Goal: Information Seeking & Learning: Find specific fact

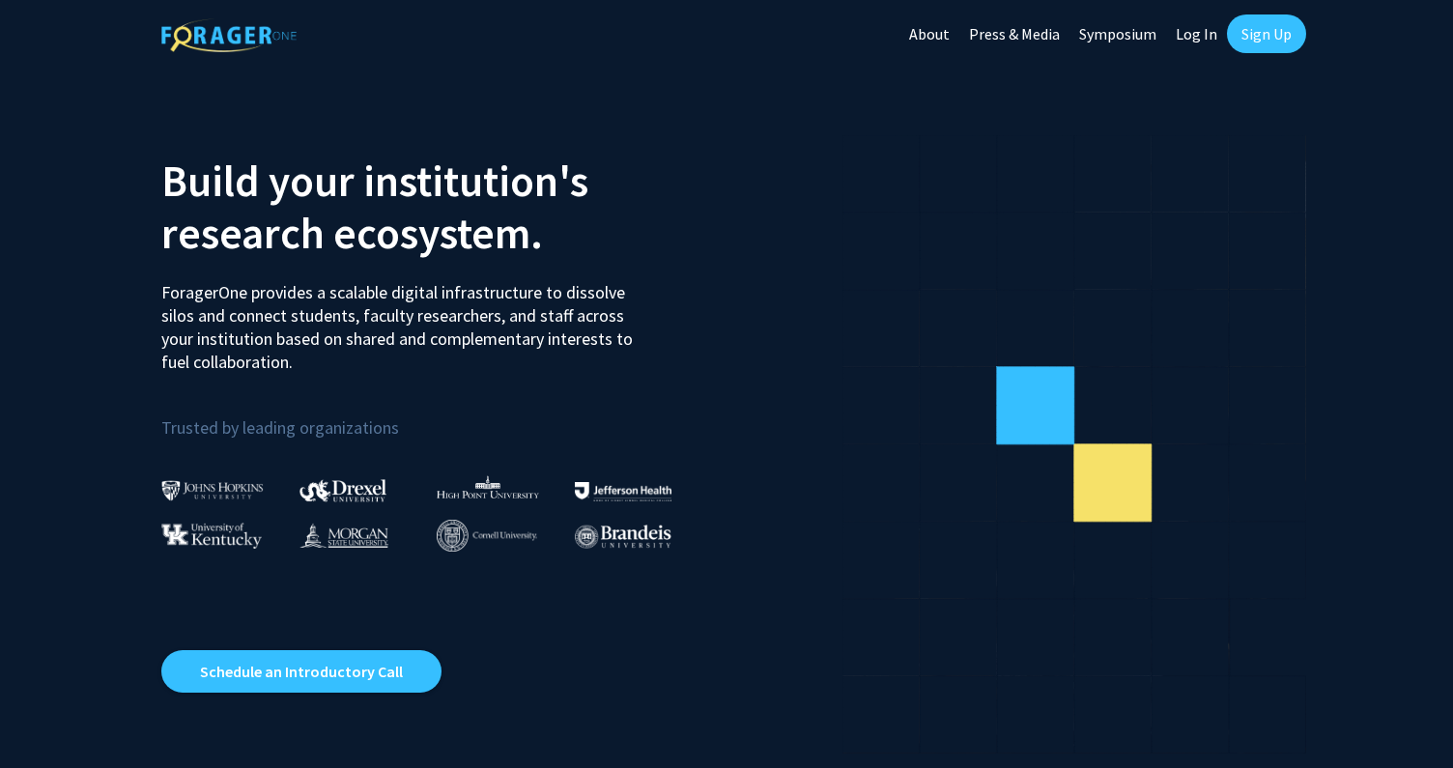
click at [1259, 36] on link "Sign Up" at bounding box center [1266, 33] width 79 height 39
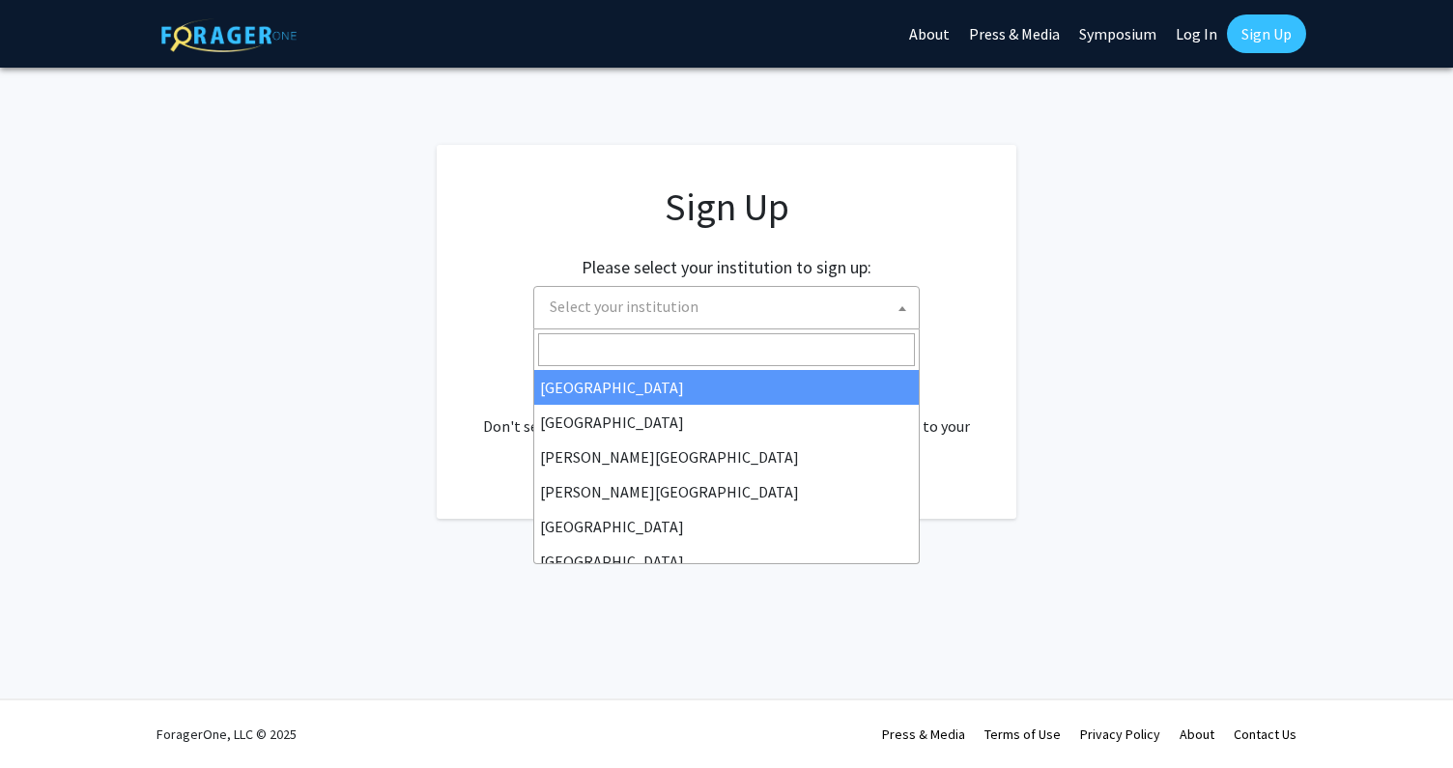
click at [827, 311] on span "Select your institution" at bounding box center [730, 307] width 377 height 40
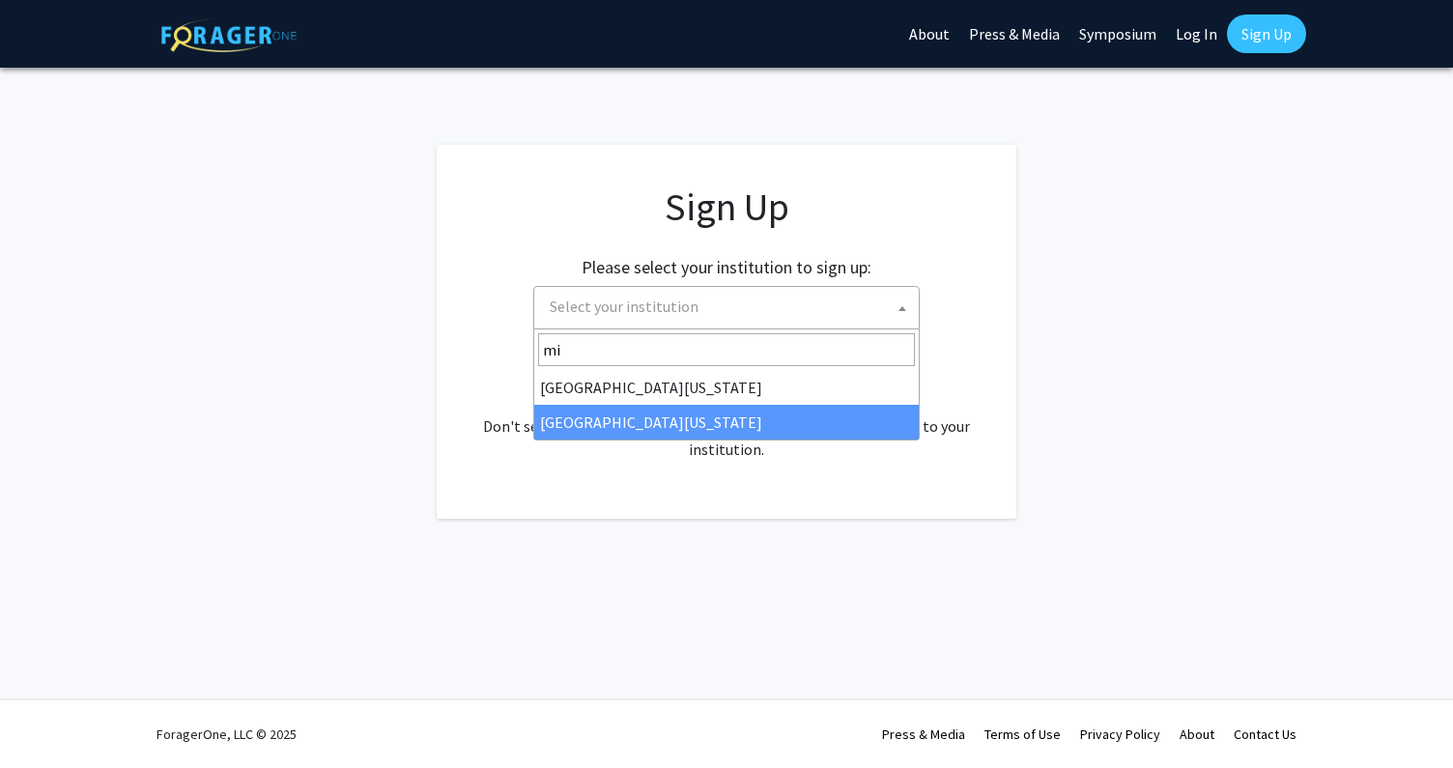
type input "mi"
select select "33"
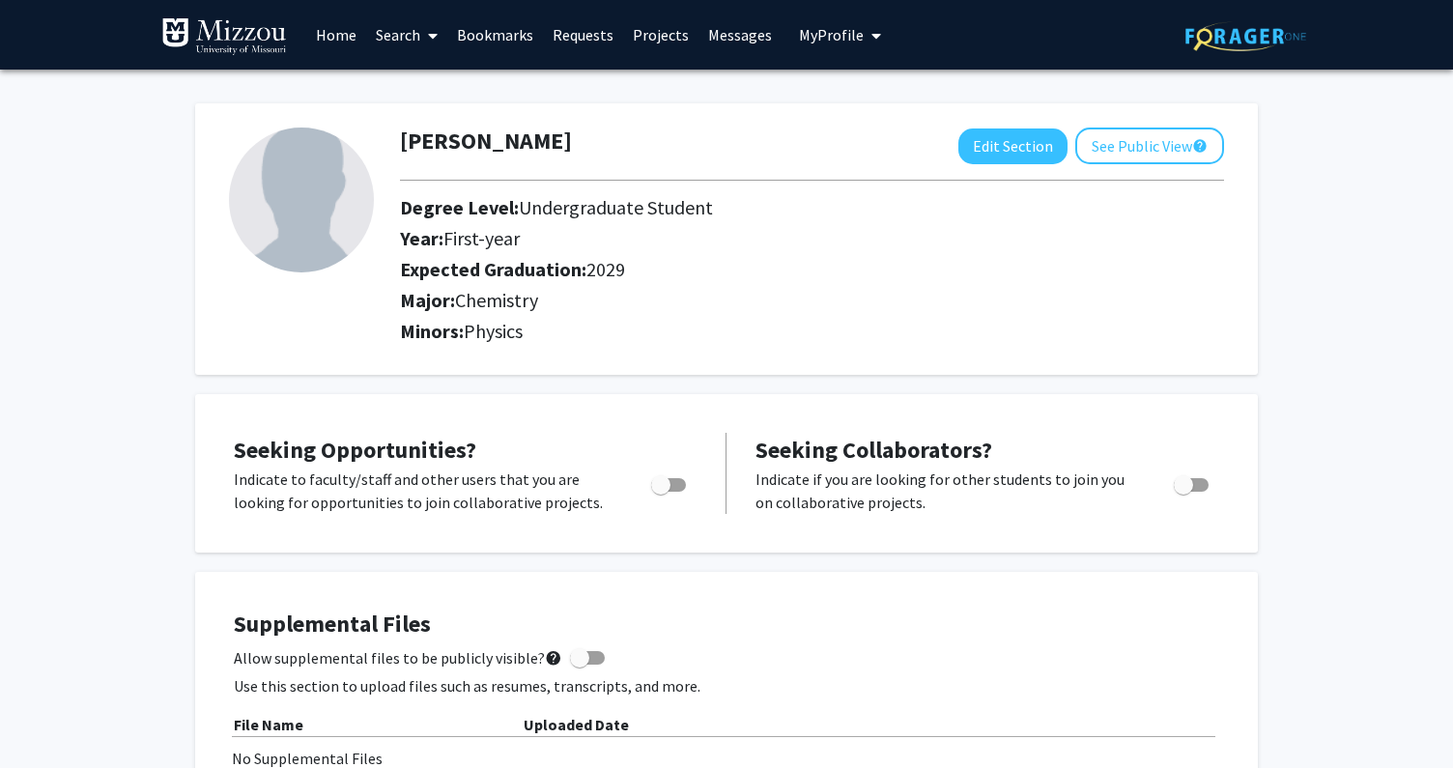
click at [231, 46] on img at bounding box center [224, 36] width 126 height 39
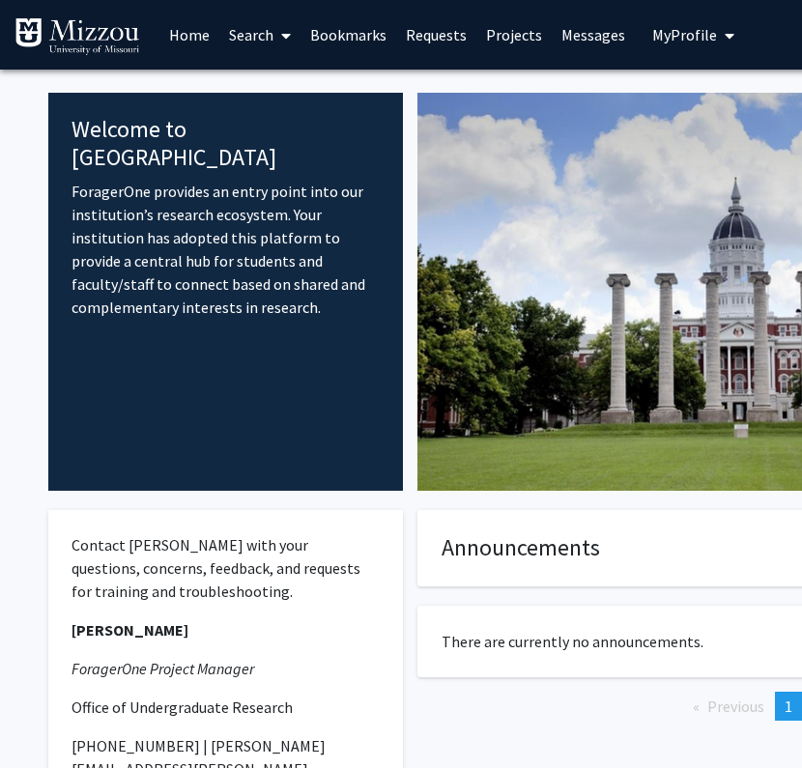
click at [717, 29] on span "My profile dropdown to access profile and logout" at bounding box center [725, 36] width 17 height 68
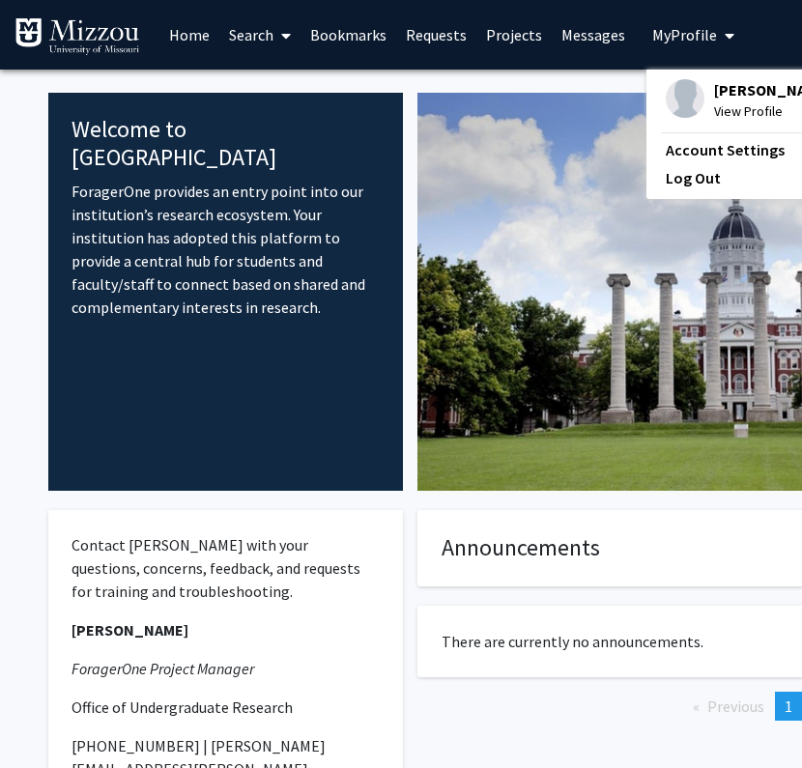
click at [559, 140] on img at bounding box center [756, 292] width 679 height 398
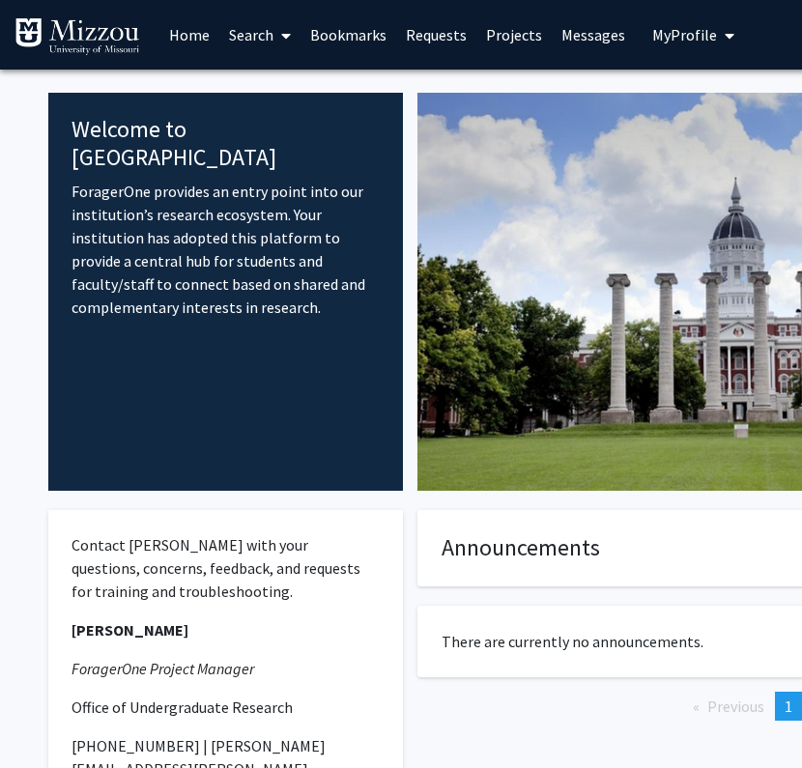
click at [666, 40] on span "My Profile" at bounding box center [684, 34] width 65 height 19
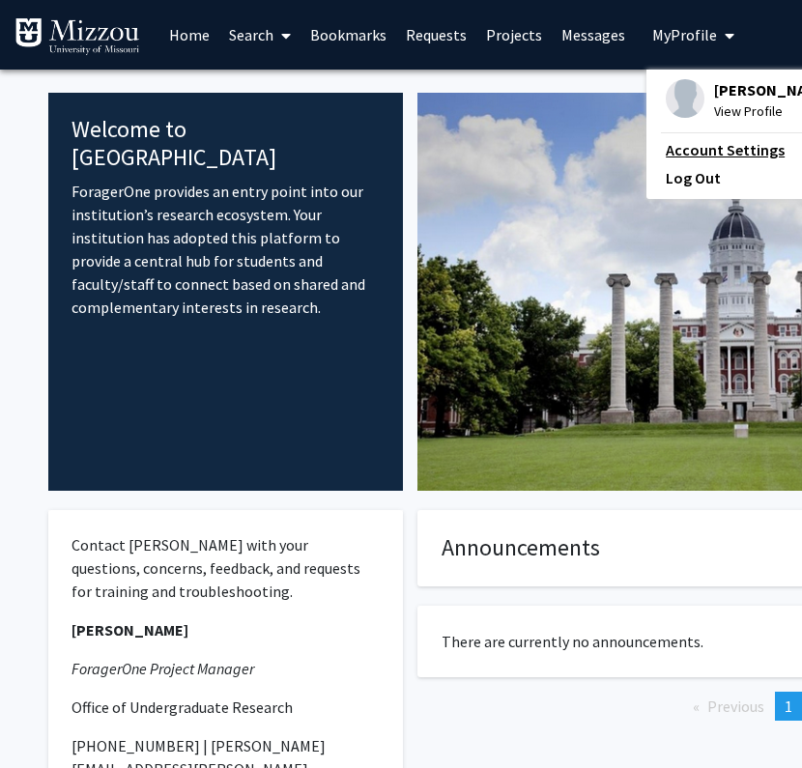
click at [702, 146] on link "Account Settings" at bounding box center [753, 149] width 174 height 23
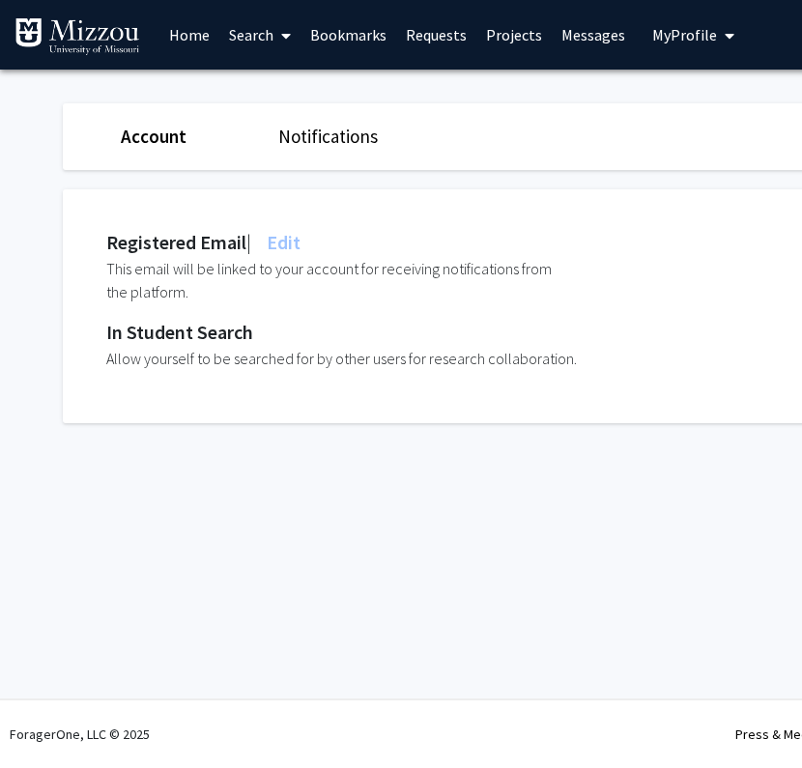
click at [691, 35] on span "My Profile" at bounding box center [684, 34] width 65 height 19
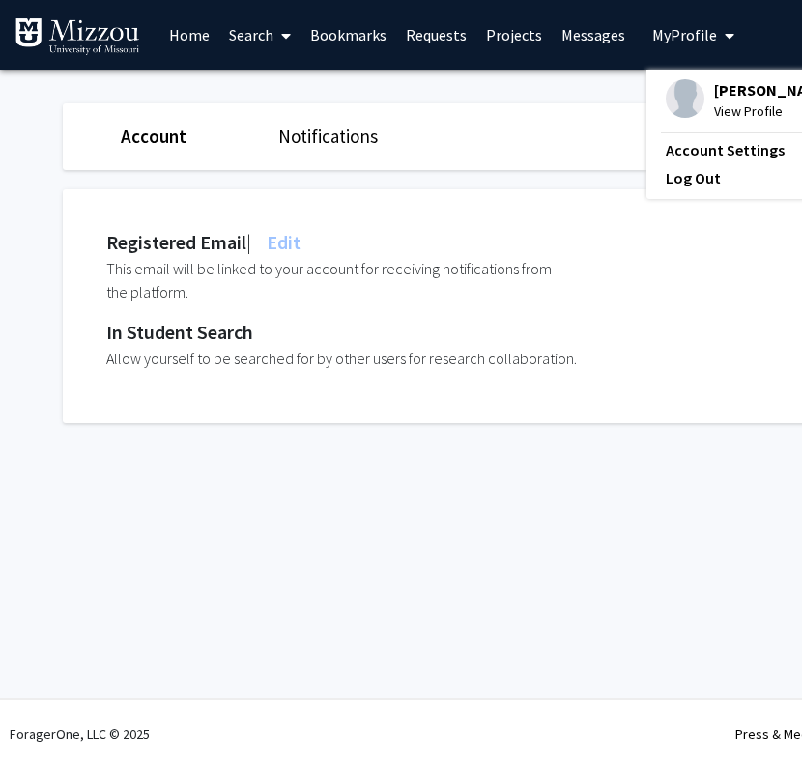
click at [736, 95] on span "[PERSON_NAME]" at bounding box center [772, 89] width 117 height 21
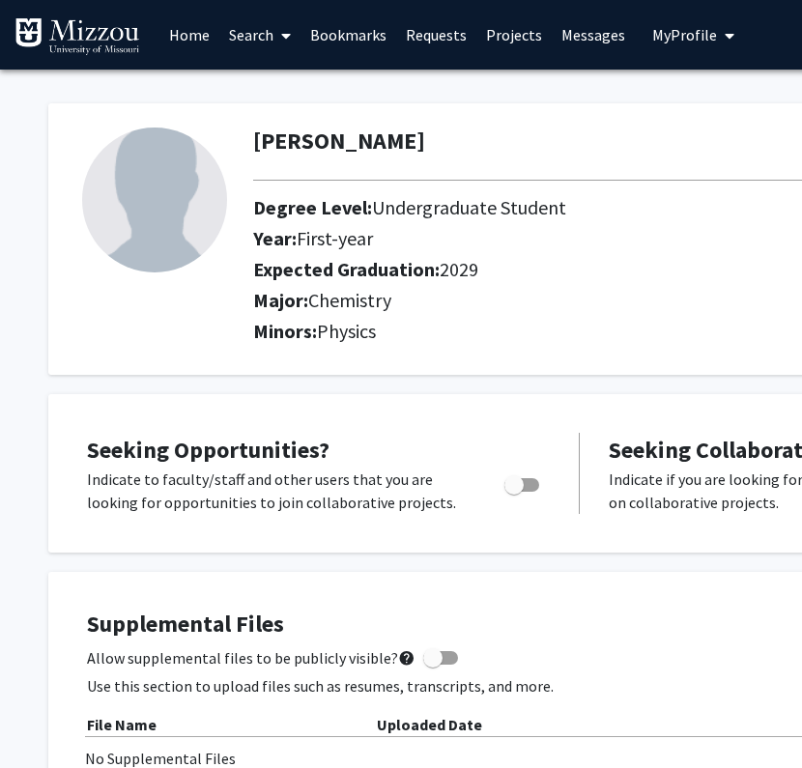
click at [179, 40] on link "Home" at bounding box center [189, 35] width 60 height 68
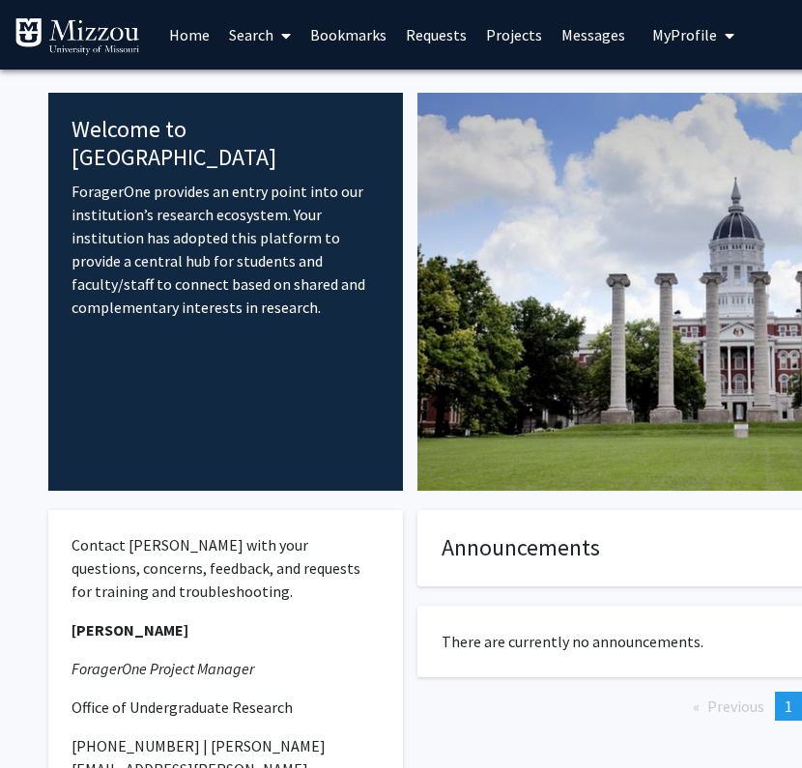
click at [272, 35] on link "Search" at bounding box center [259, 35] width 81 height 68
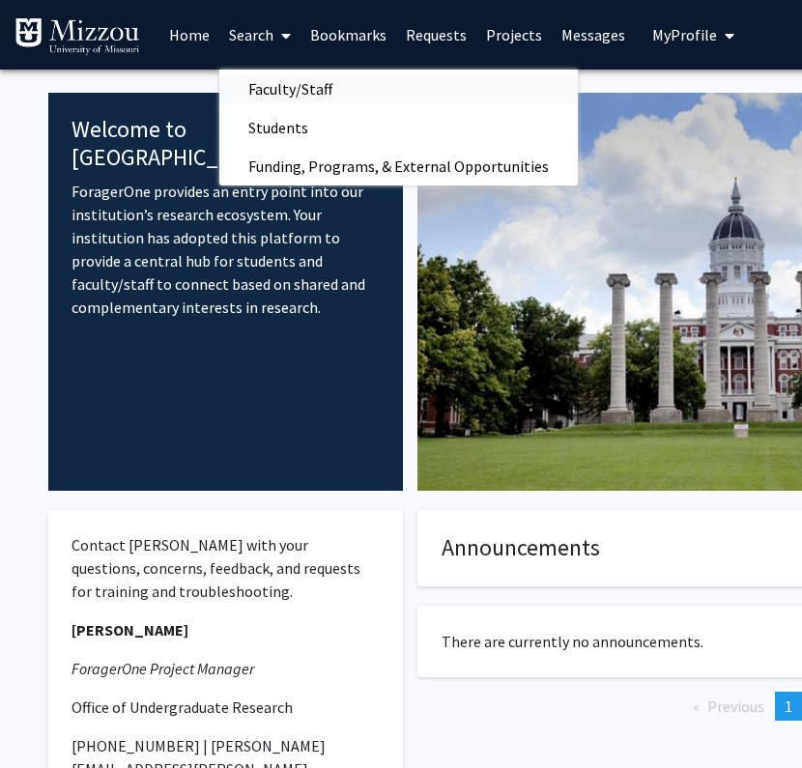
click at [294, 91] on span "Faculty/Staff" at bounding box center [290, 89] width 142 height 39
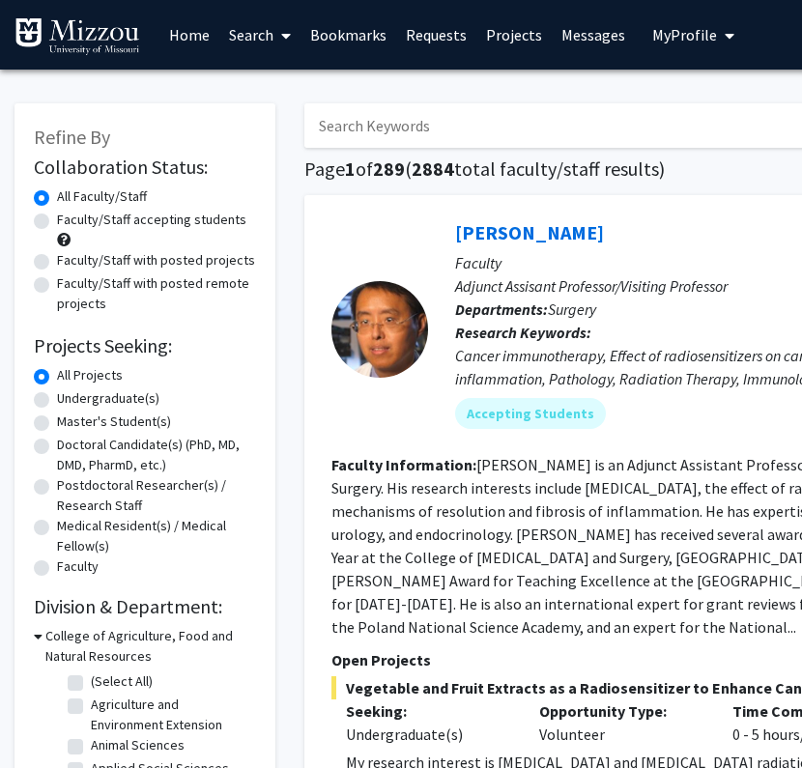
click at [442, 127] on input "Search Keywords" at bounding box center [683, 125] width 759 height 44
type input "sewell"
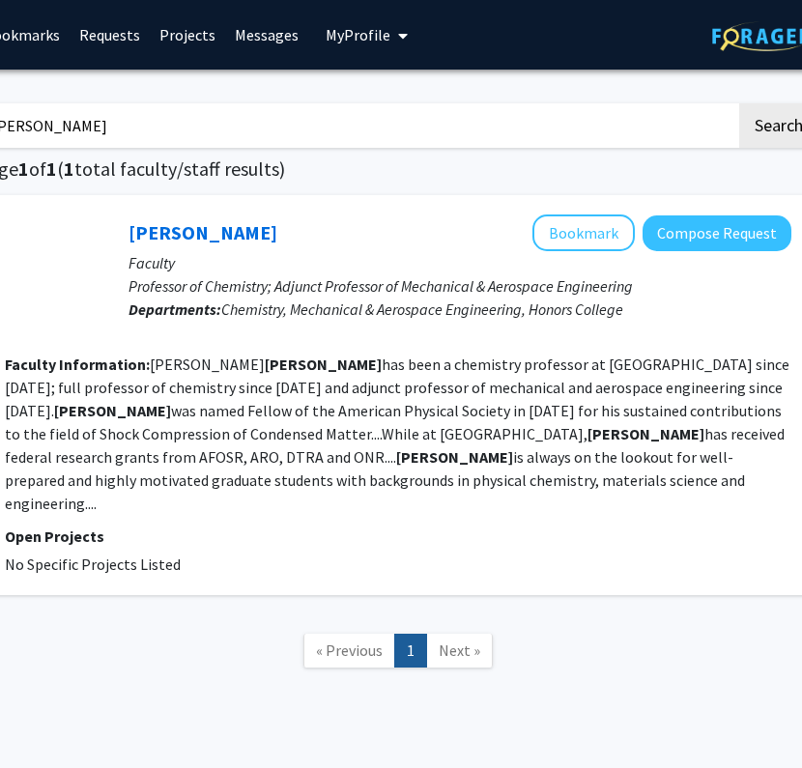
scroll to position [0, 321]
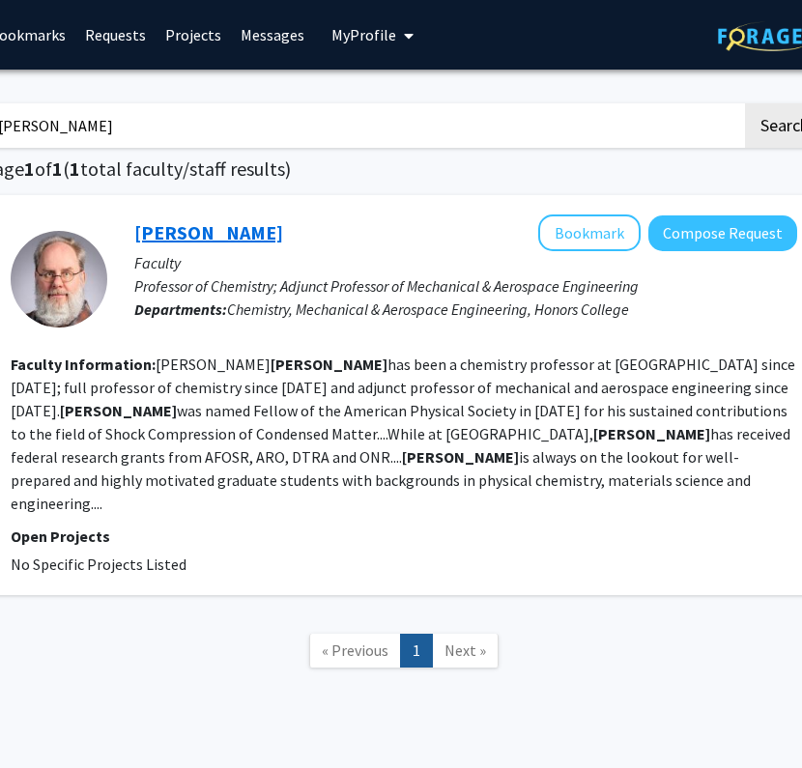
click at [235, 232] on link "Tommy Sewell" at bounding box center [208, 232] width 149 height 24
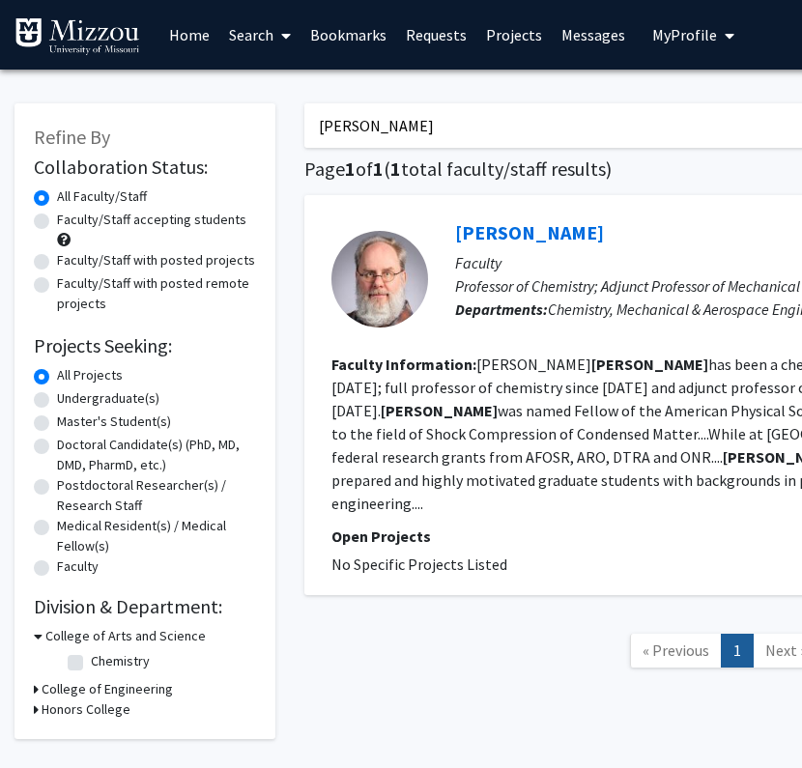
click at [91, 663] on label "Chemistry" at bounding box center [120, 661] width 59 height 20
click at [91, 663] on input "Chemistry" at bounding box center [97, 657] width 13 height 13
checkbox input "true"
type input "s"
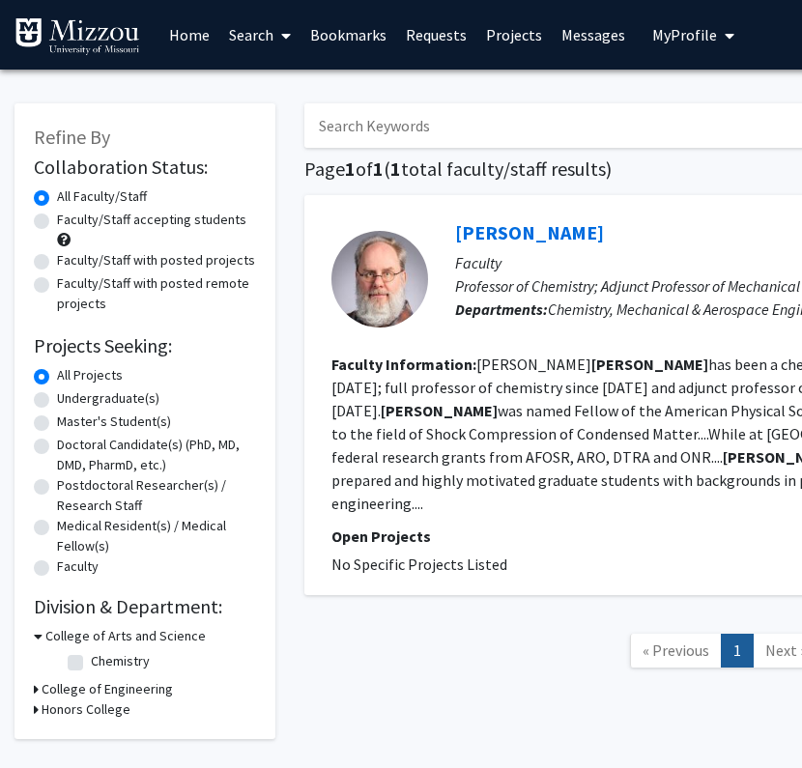
checkbox input "false"
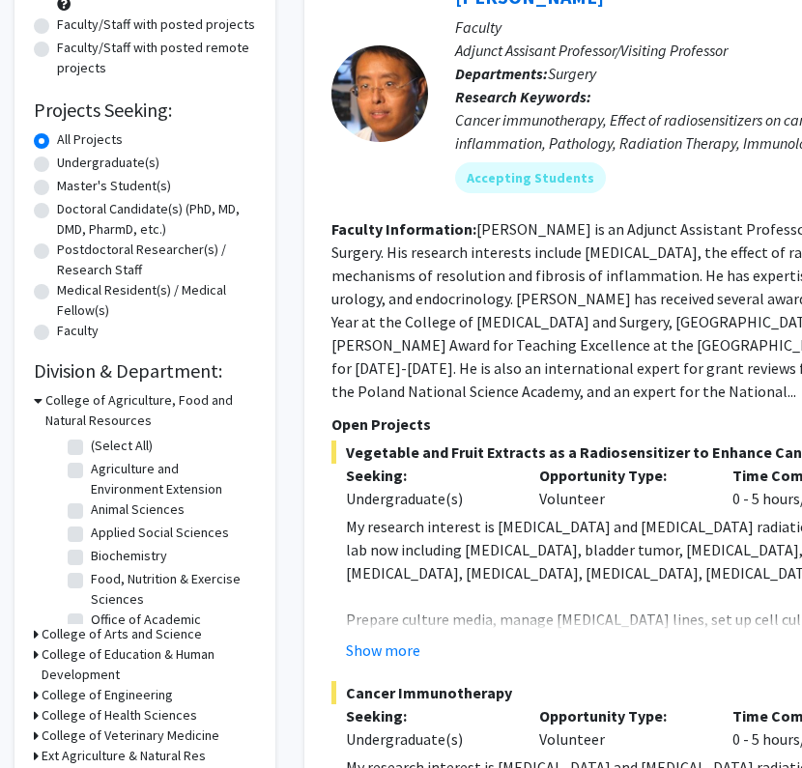
scroll to position [235, 0]
